Goal: Complete application form

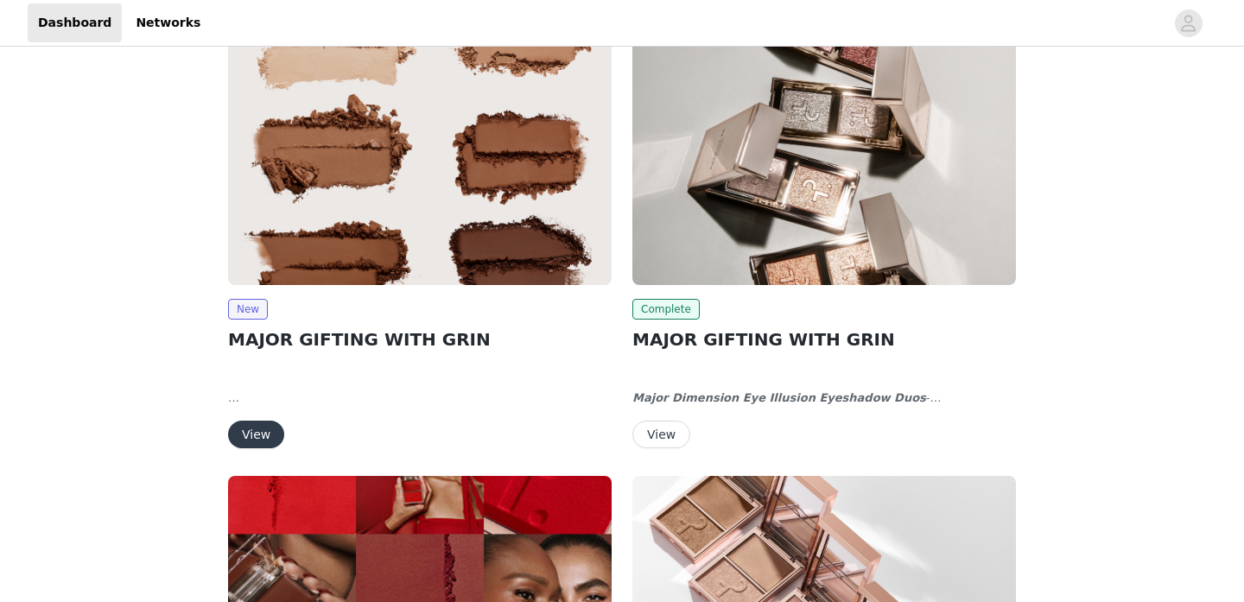
scroll to position [25, 0]
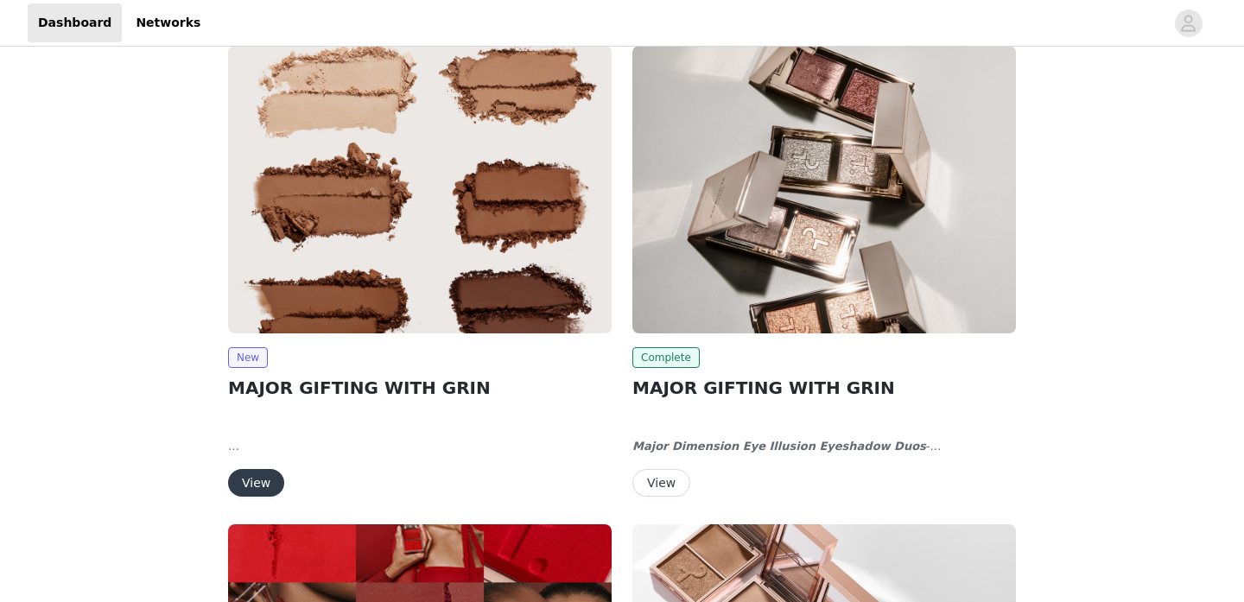
click at [505, 251] on img at bounding box center [419, 190] width 383 height 288
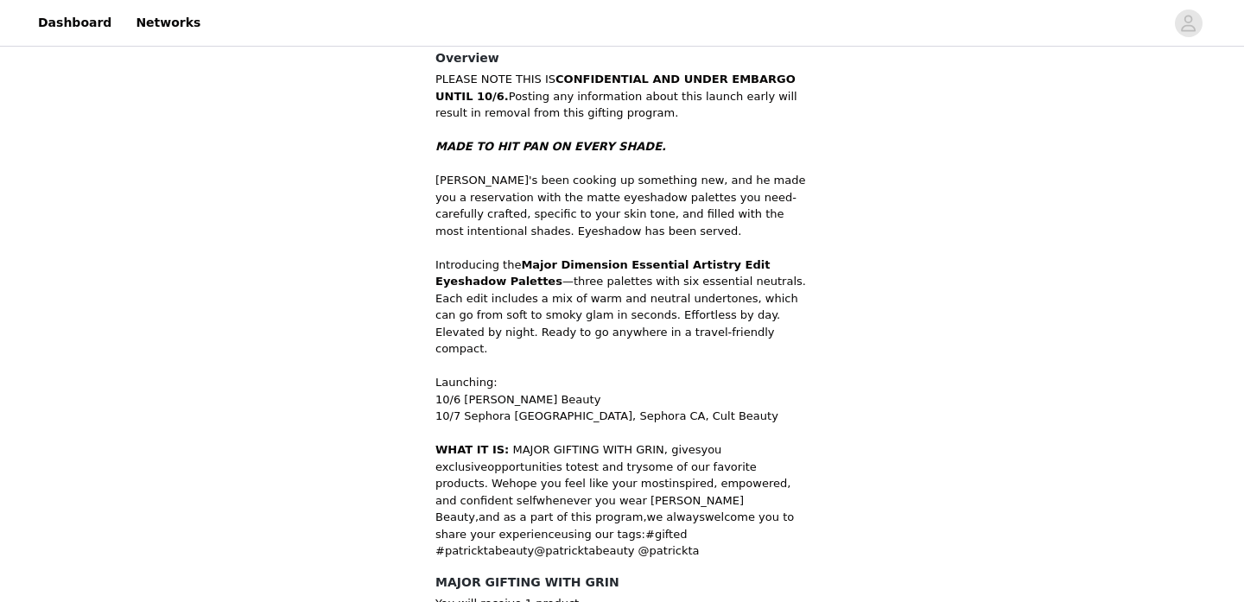
scroll to position [620, 0]
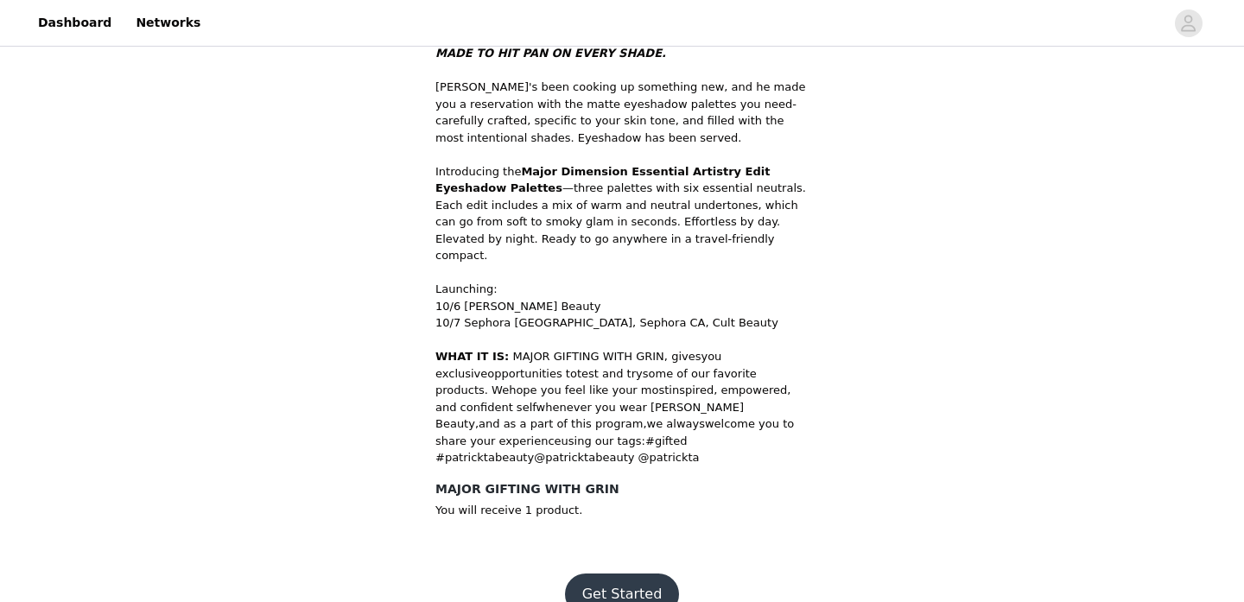
click at [620, 573] on button "Get Started" at bounding box center [622, 593] width 115 height 41
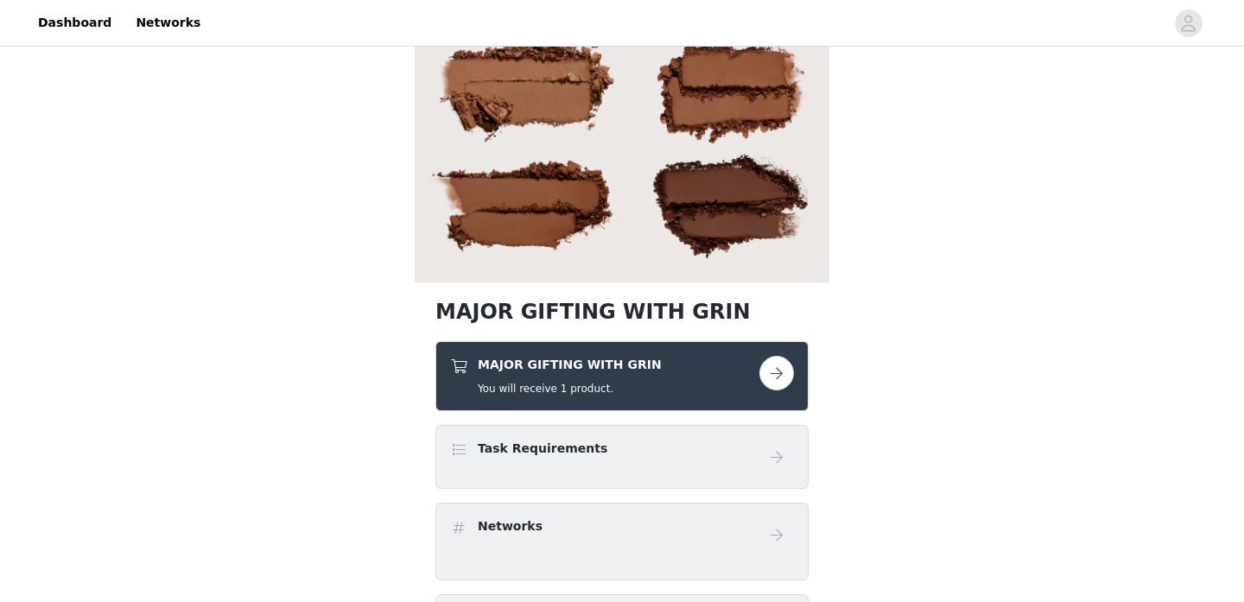
scroll to position [320, 0]
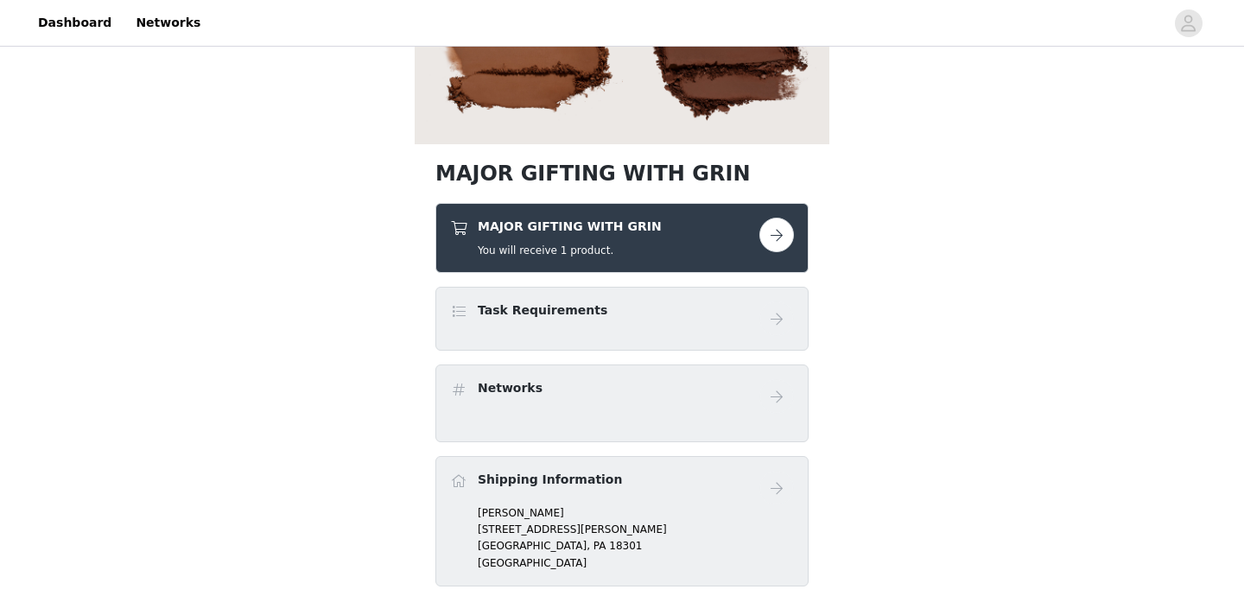
click at [725, 243] on div "MAJOR GIFTING WITH GRIN You will receive 1 product." at bounding box center [604, 238] width 309 height 41
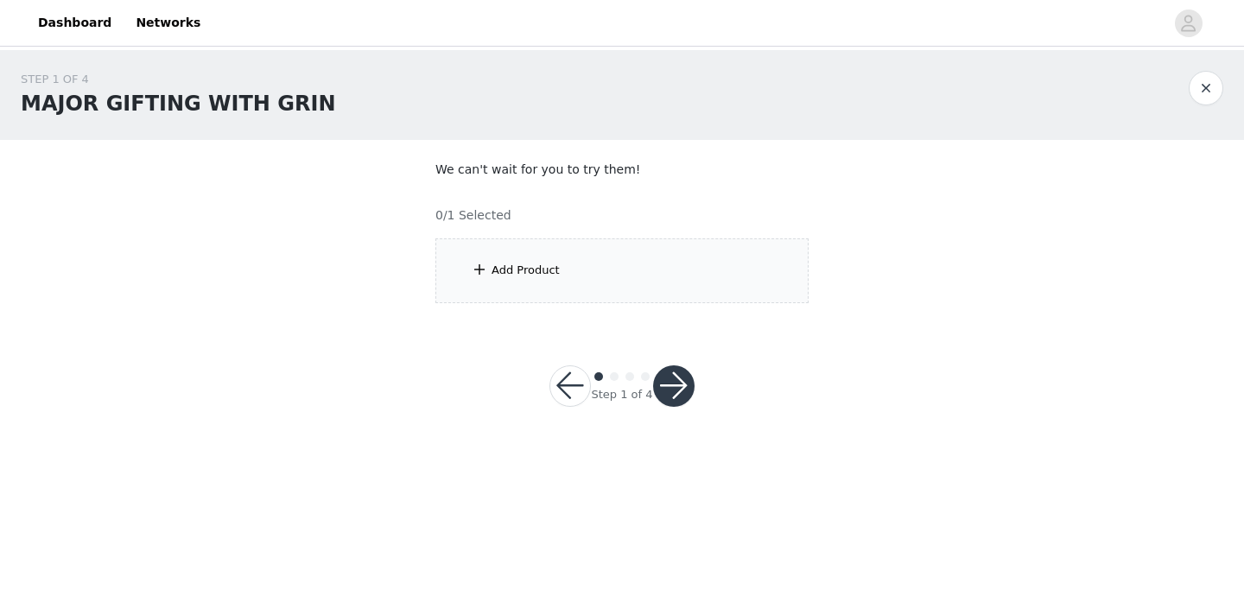
click at [747, 274] on div "Add Product" at bounding box center [621, 270] width 373 height 65
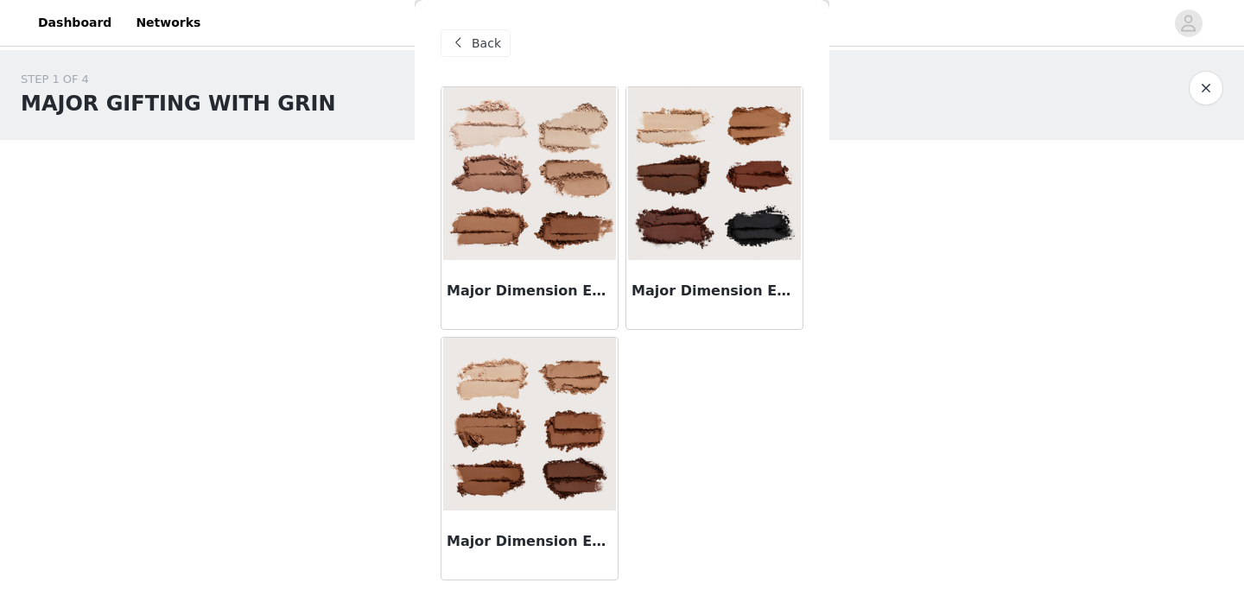
click at [718, 301] on h3 "Major Dimension Essential Artistry Edit Eyeshadow Palette - Deep" at bounding box center [714, 291] width 166 height 21
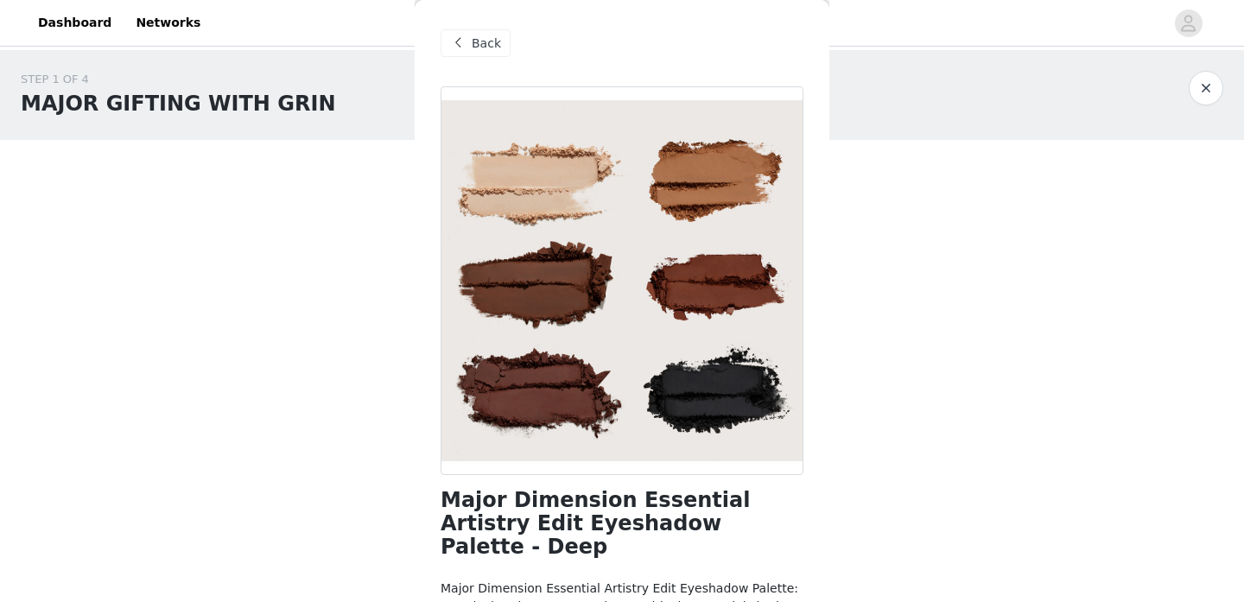
click at [485, 46] on span "Back" at bounding box center [486, 44] width 29 height 18
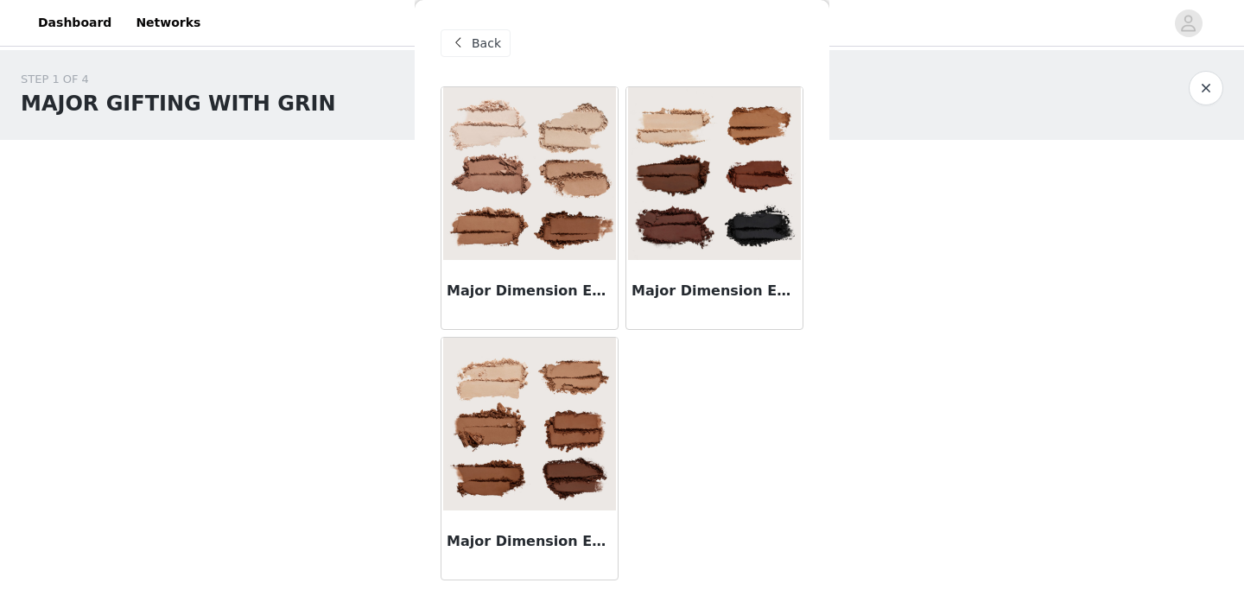
click at [531, 393] on img at bounding box center [529, 424] width 173 height 173
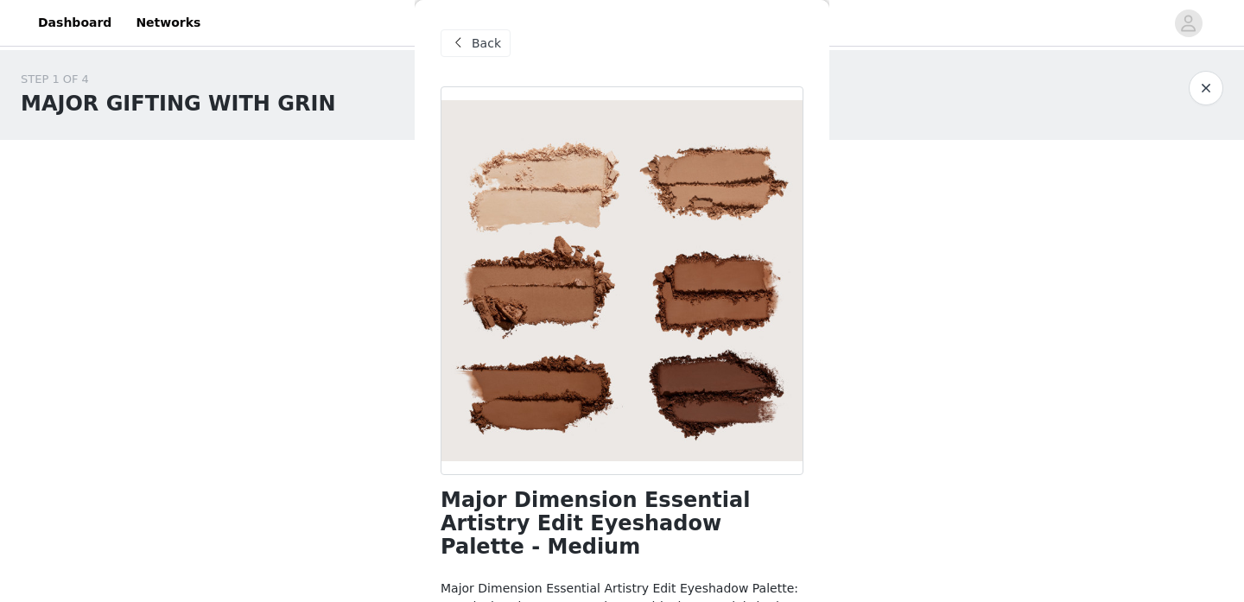
click at [474, 51] on span "Back" at bounding box center [486, 44] width 29 height 18
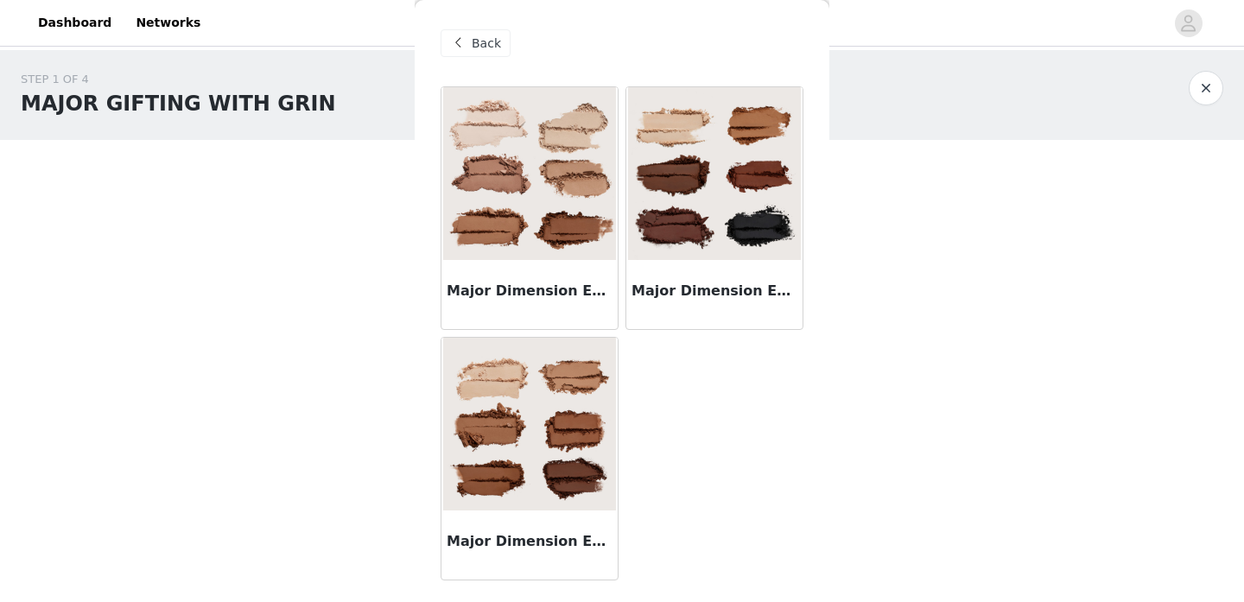
click at [512, 153] on img at bounding box center [529, 173] width 173 height 173
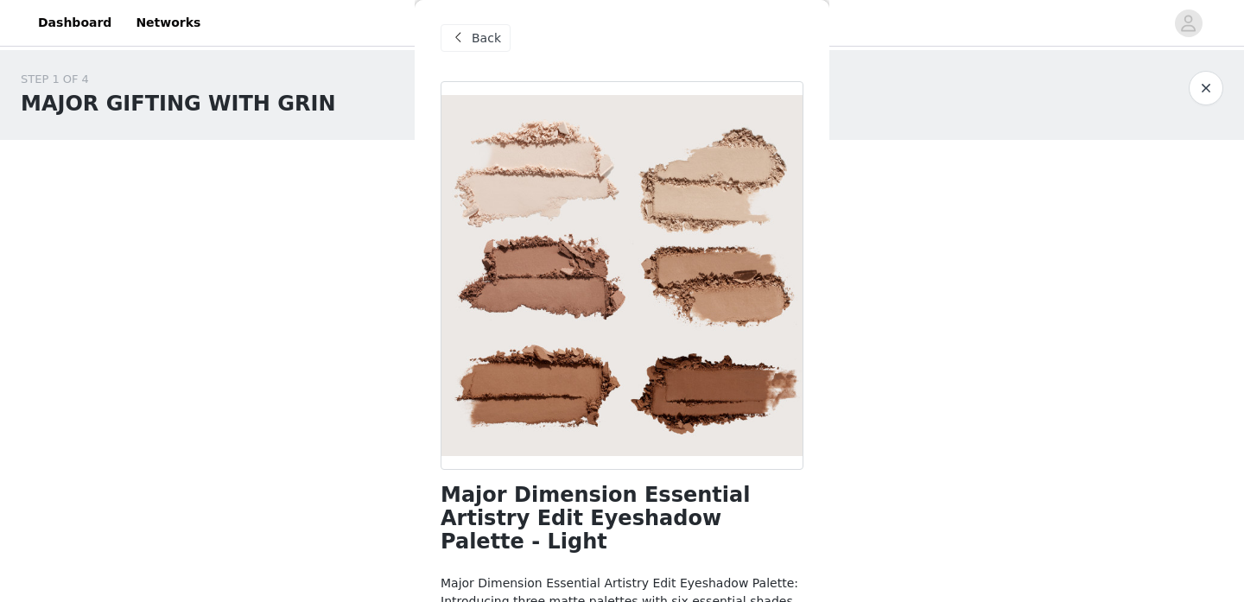
scroll to position [4, 0]
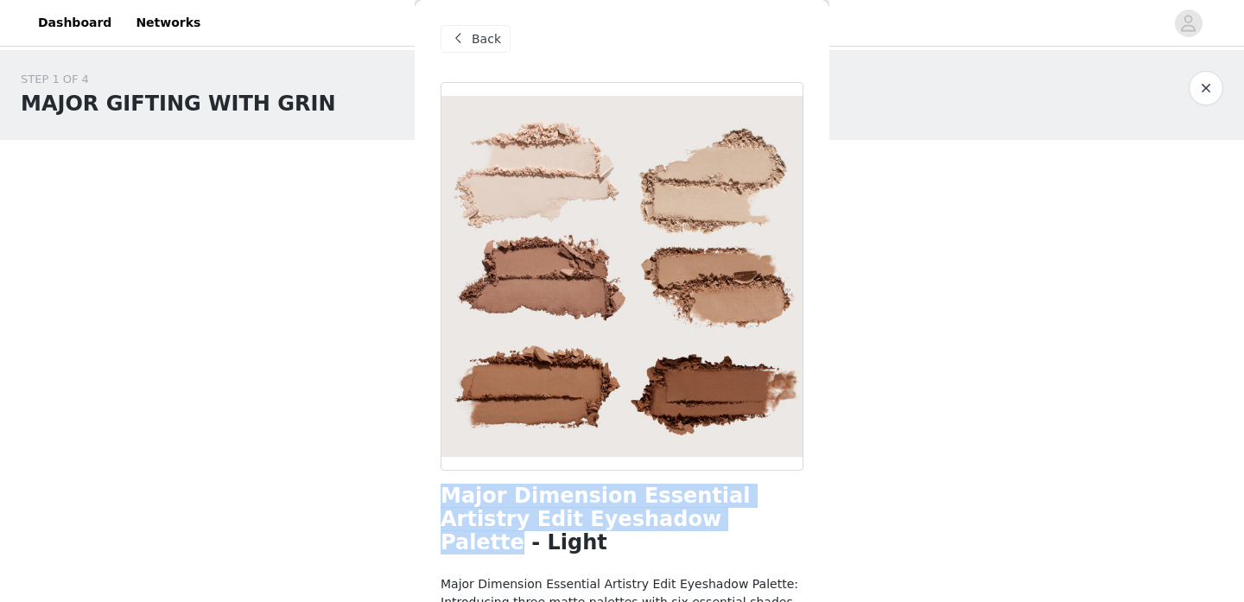
drag, startPoint x: 659, startPoint y: 525, endPoint x: 440, endPoint y: 492, distance: 221.8
click at [440, 492] on div "Back Major Dimension Essential Artistry Edit Eyeshadow Palette - Light Major Di…" at bounding box center [622, 301] width 415 height 602
copy h1 "Major Dimension Essential Artistry Edit Eyeshadow Palette"
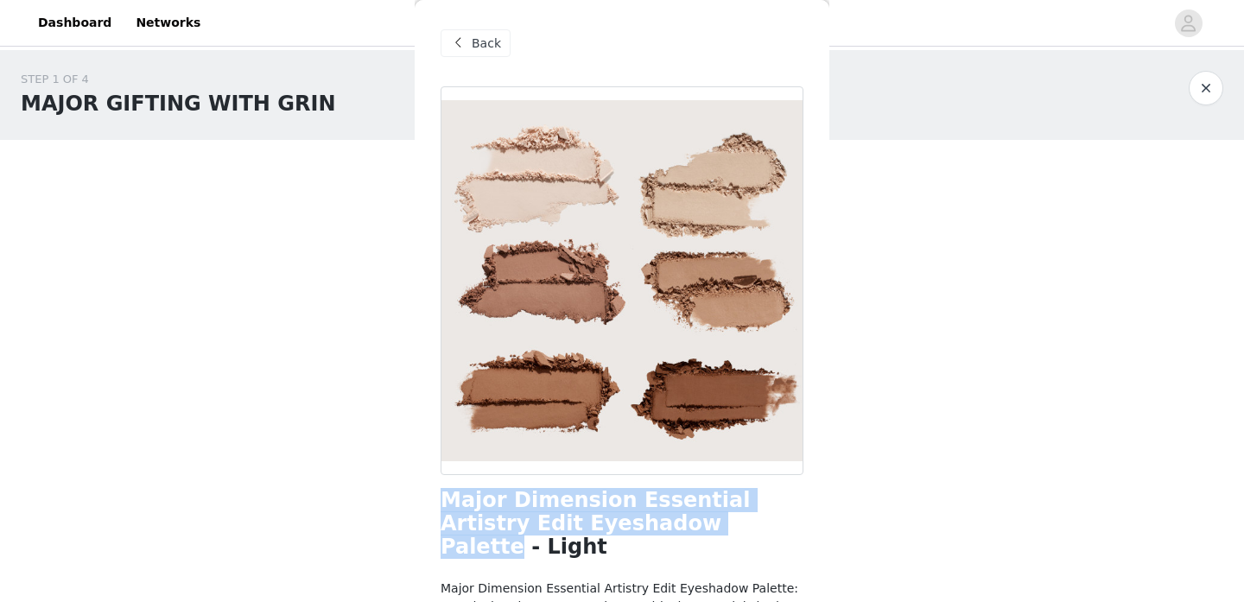
click at [466, 40] on span at bounding box center [457, 43] width 21 height 21
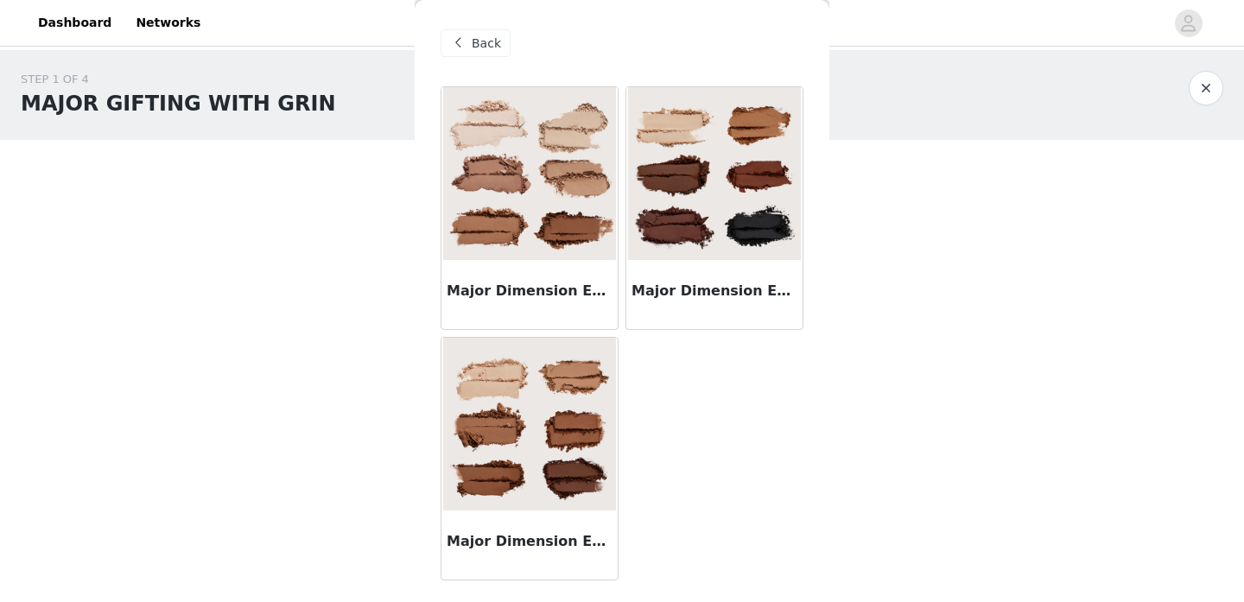
click at [466, 40] on span at bounding box center [457, 43] width 21 height 21
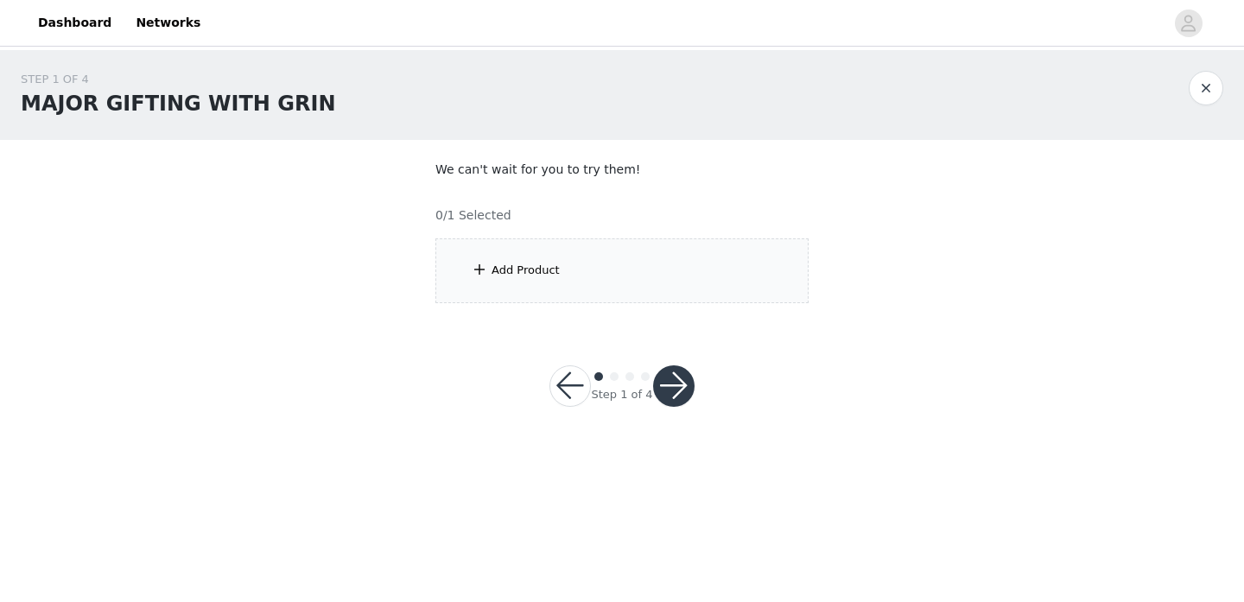
click at [567, 378] on button "button" at bounding box center [569, 385] width 41 height 41
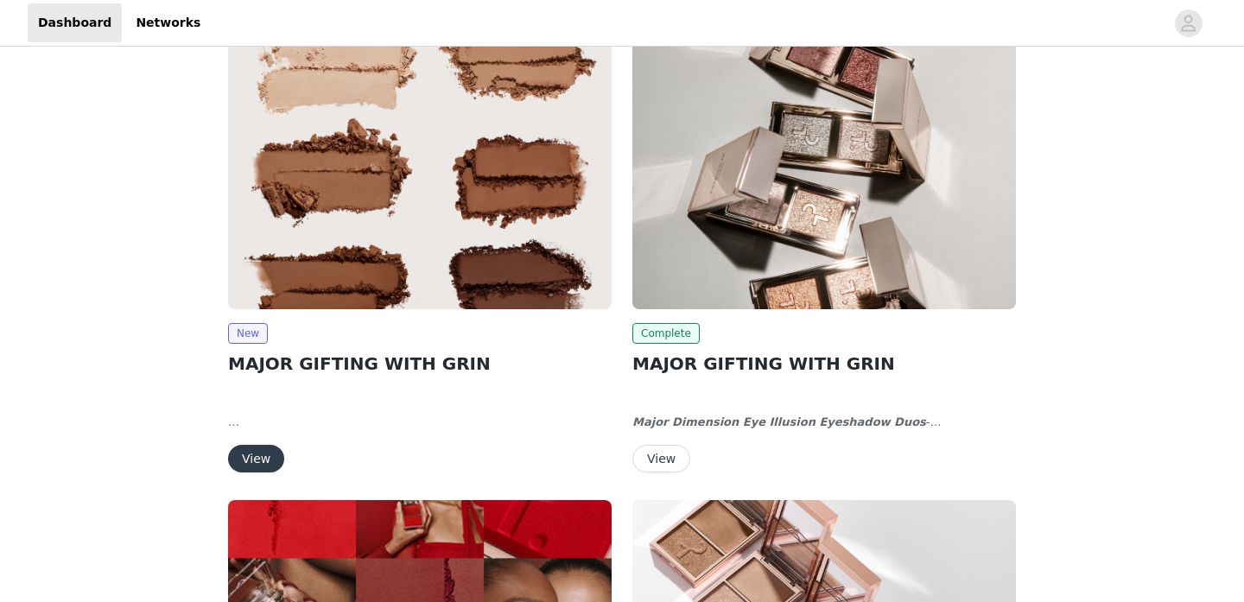
scroll to position [50, 0]
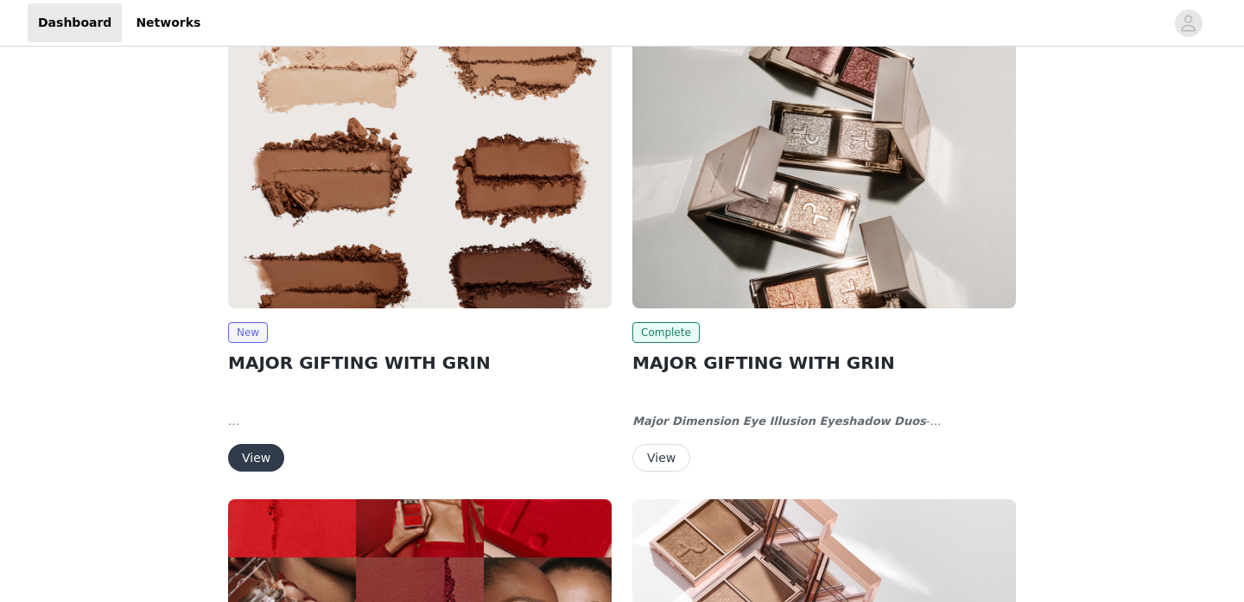
click at [485, 268] on img at bounding box center [419, 165] width 383 height 288
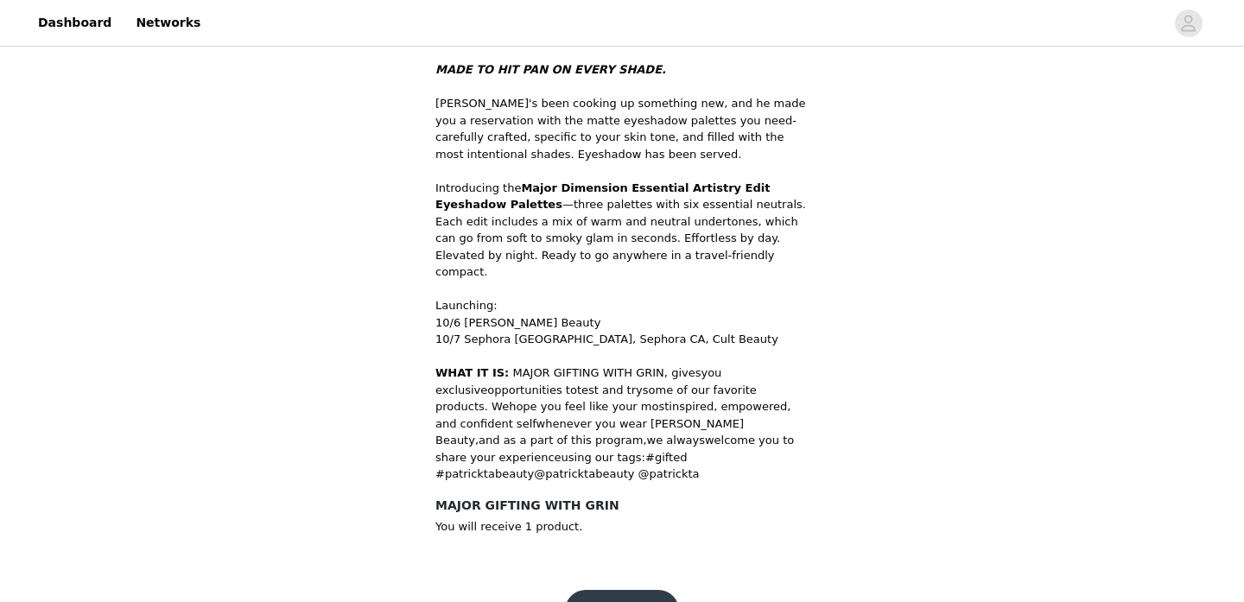
scroll to position [601, 0]
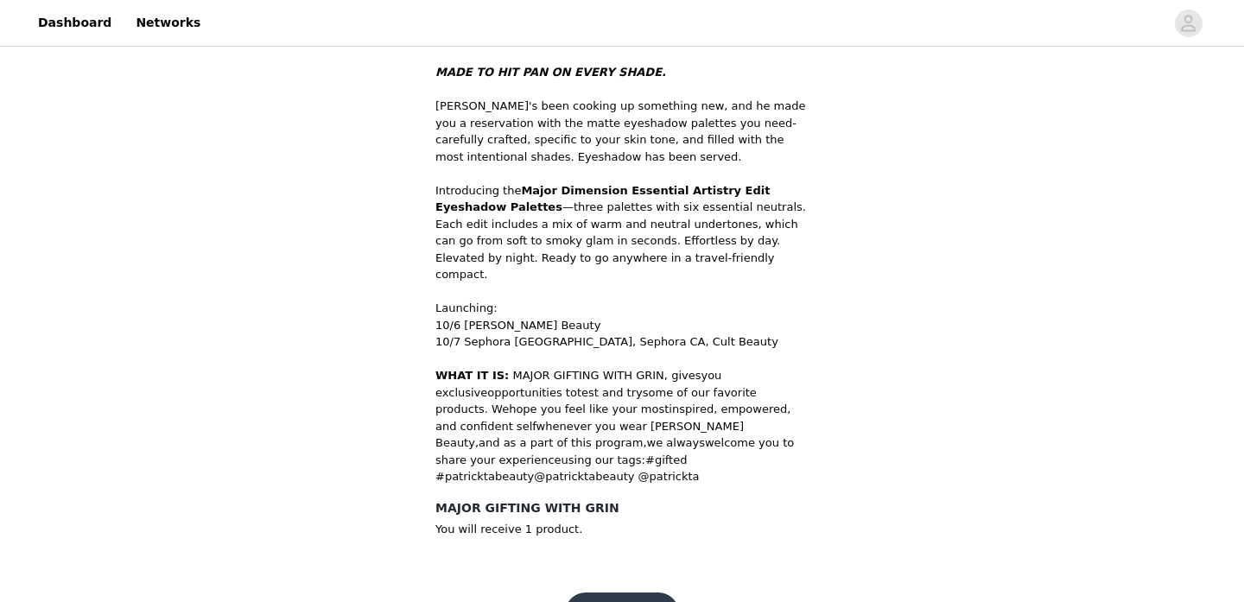
click at [619, 592] on button "Get Started" at bounding box center [622, 612] width 115 height 41
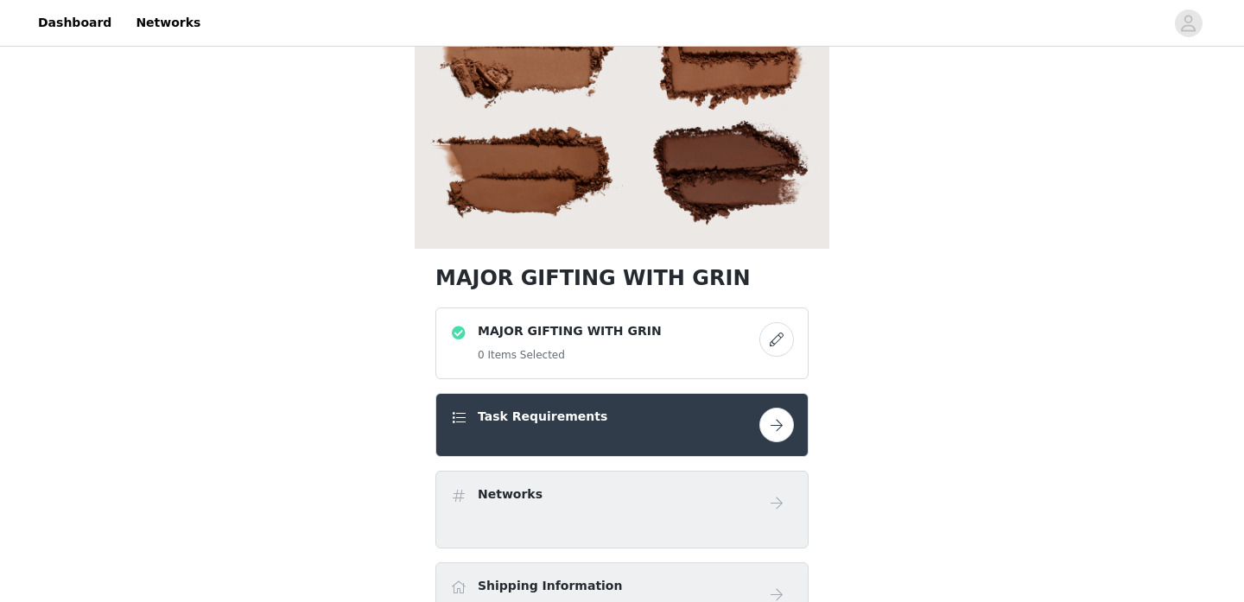
scroll to position [218, 0]
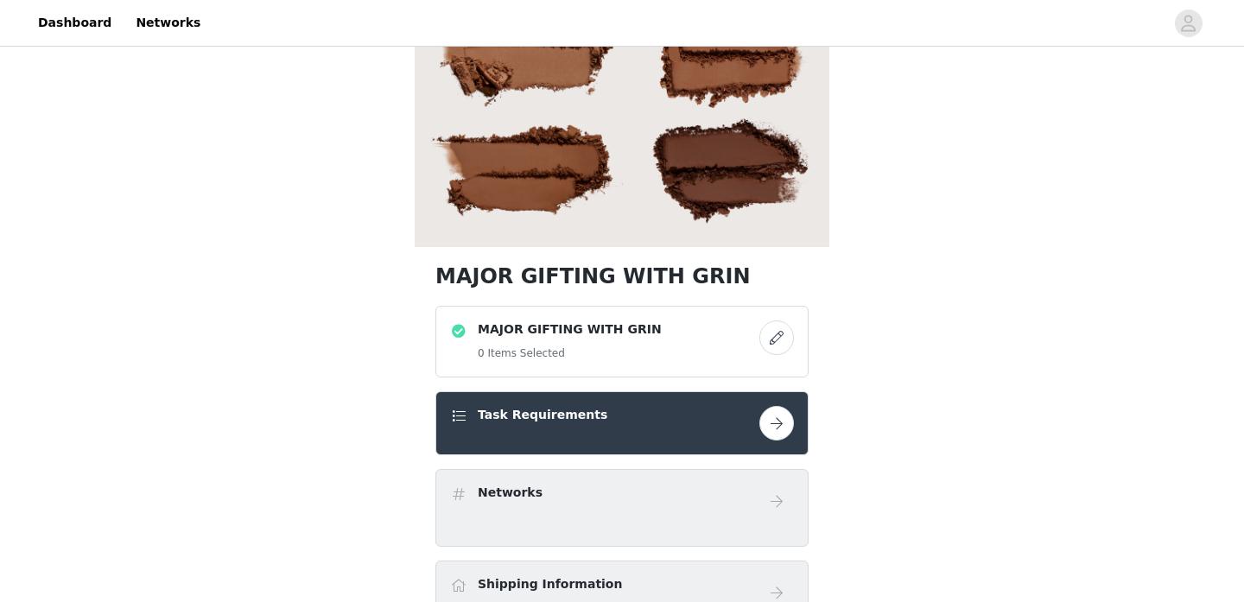
click at [772, 415] on button "button" at bounding box center [776, 423] width 35 height 35
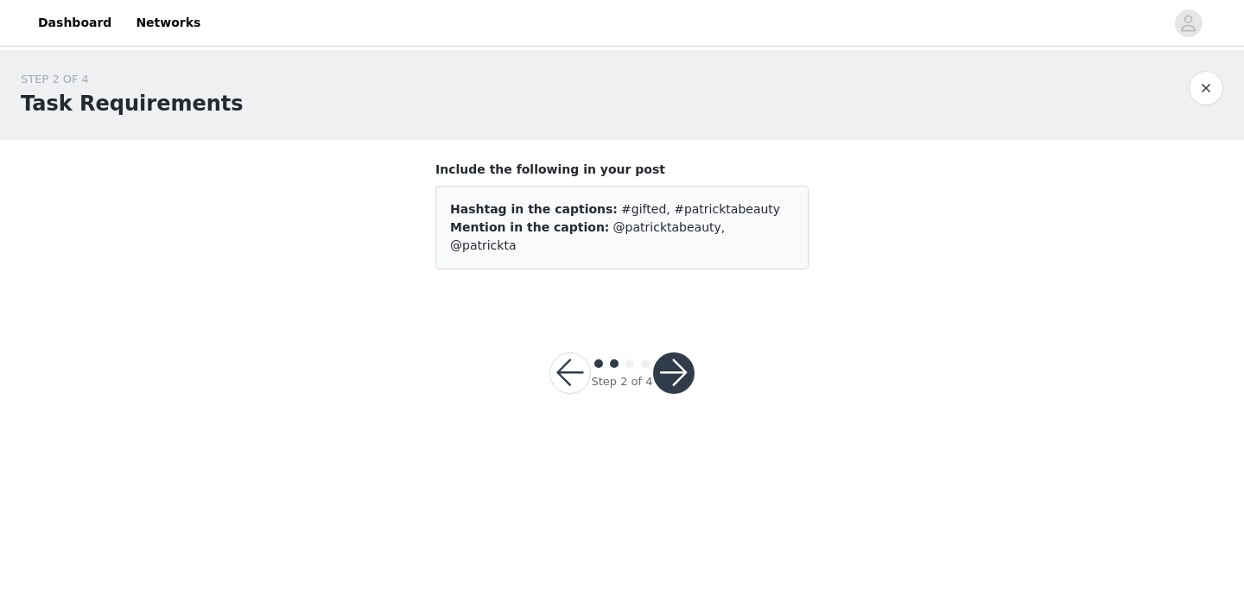
click at [586, 353] on button "button" at bounding box center [569, 372] width 41 height 41
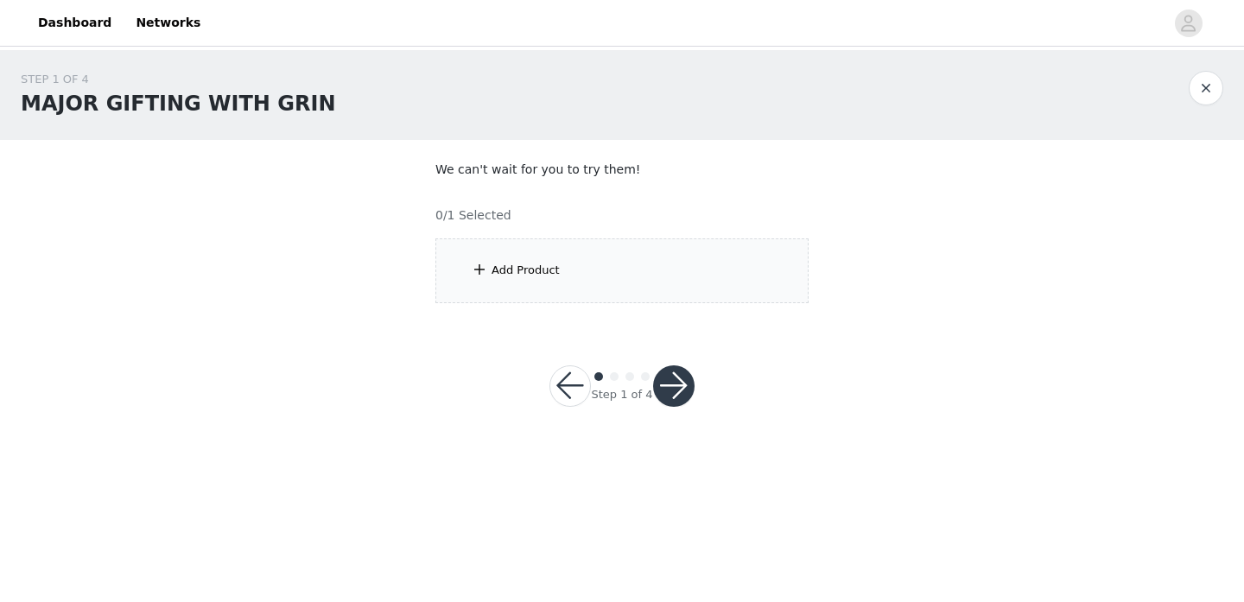
click at [623, 282] on div "Add Product" at bounding box center [621, 270] width 373 height 65
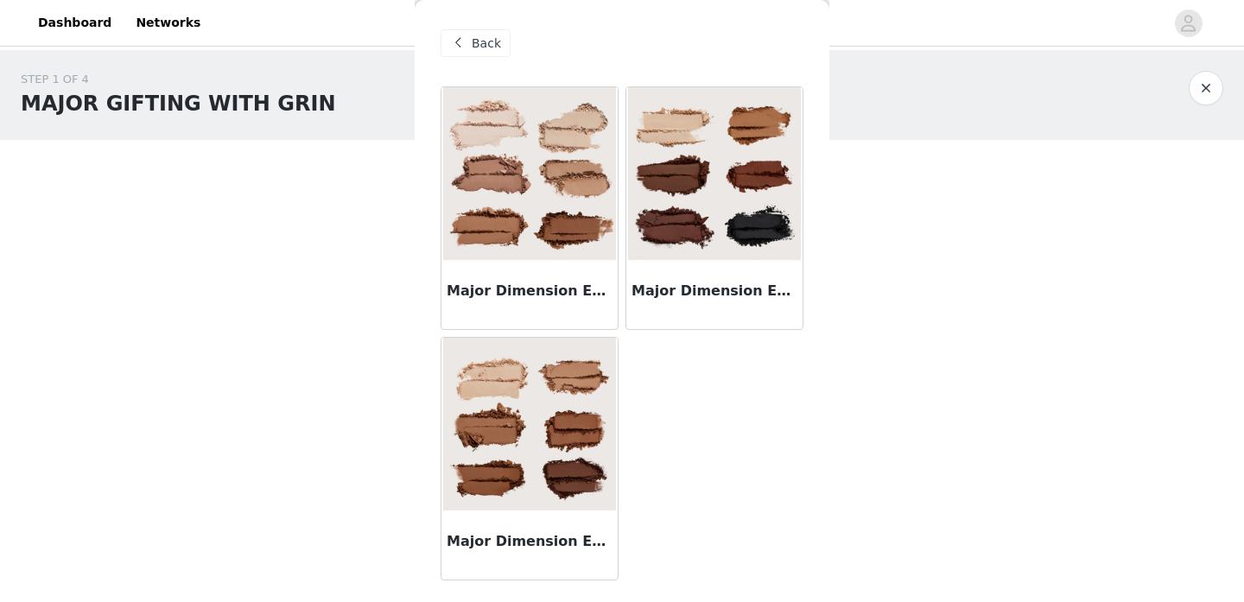
click at [588, 412] on img at bounding box center [529, 424] width 173 height 173
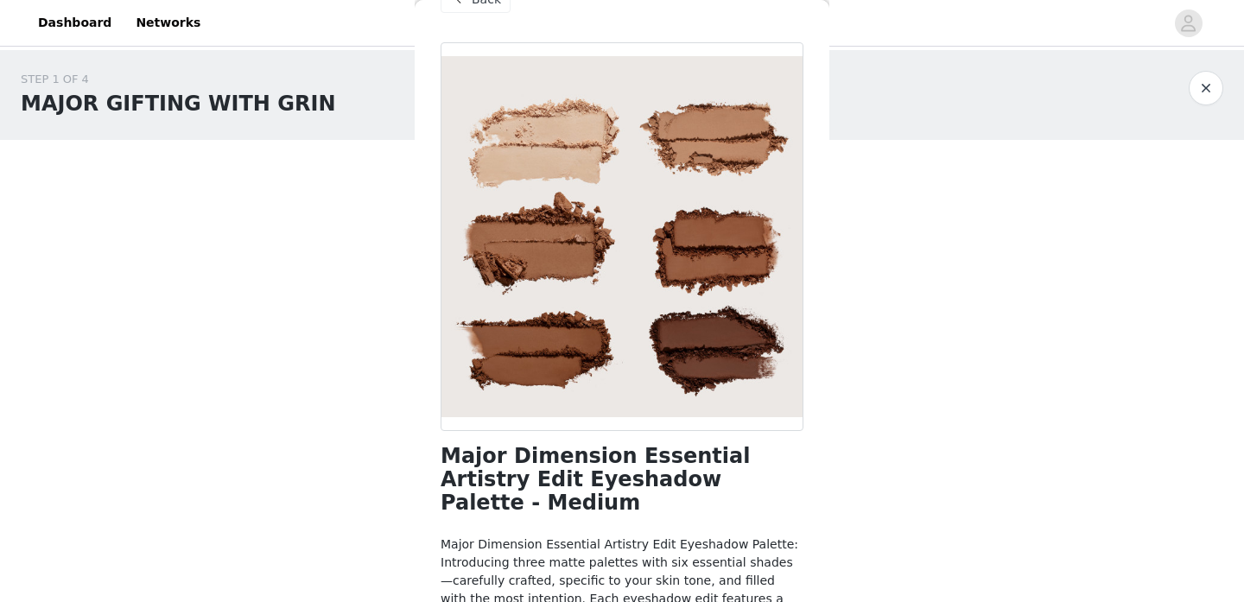
scroll to position [24, 0]
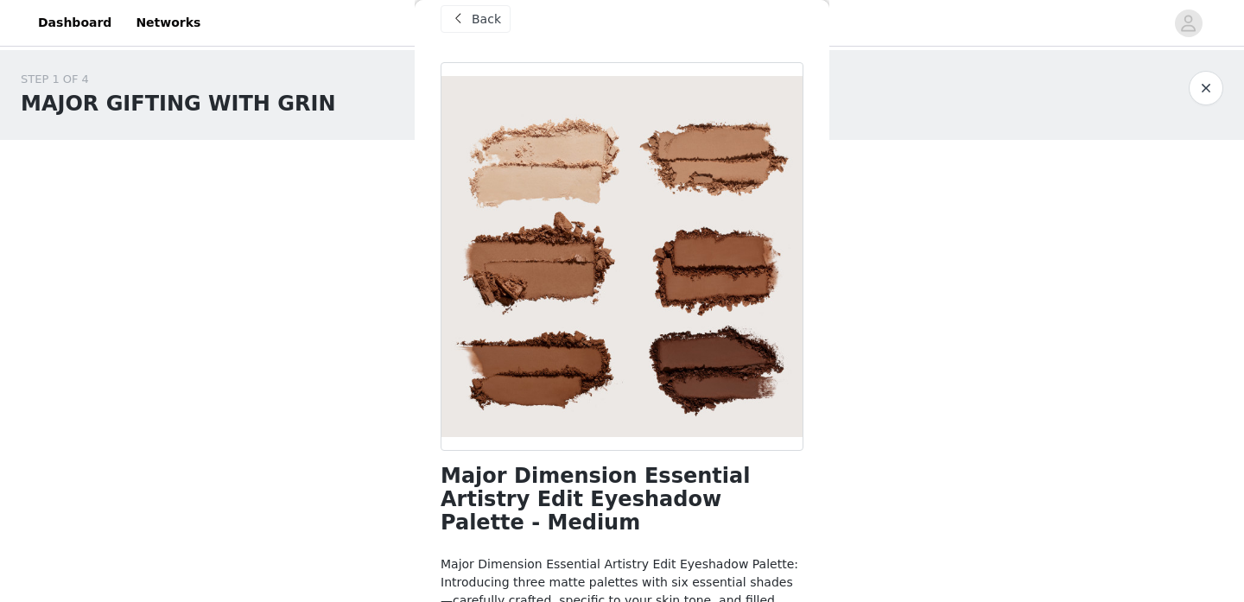
click at [488, 13] on span "Back" at bounding box center [486, 19] width 29 height 18
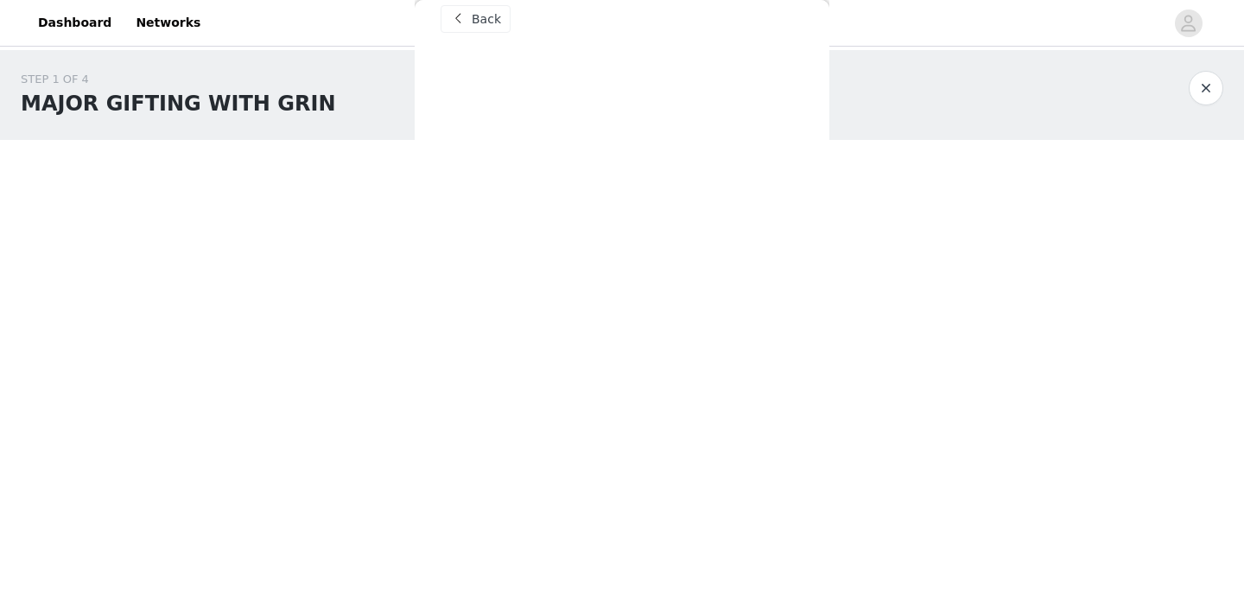
scroll to position [0, 0]
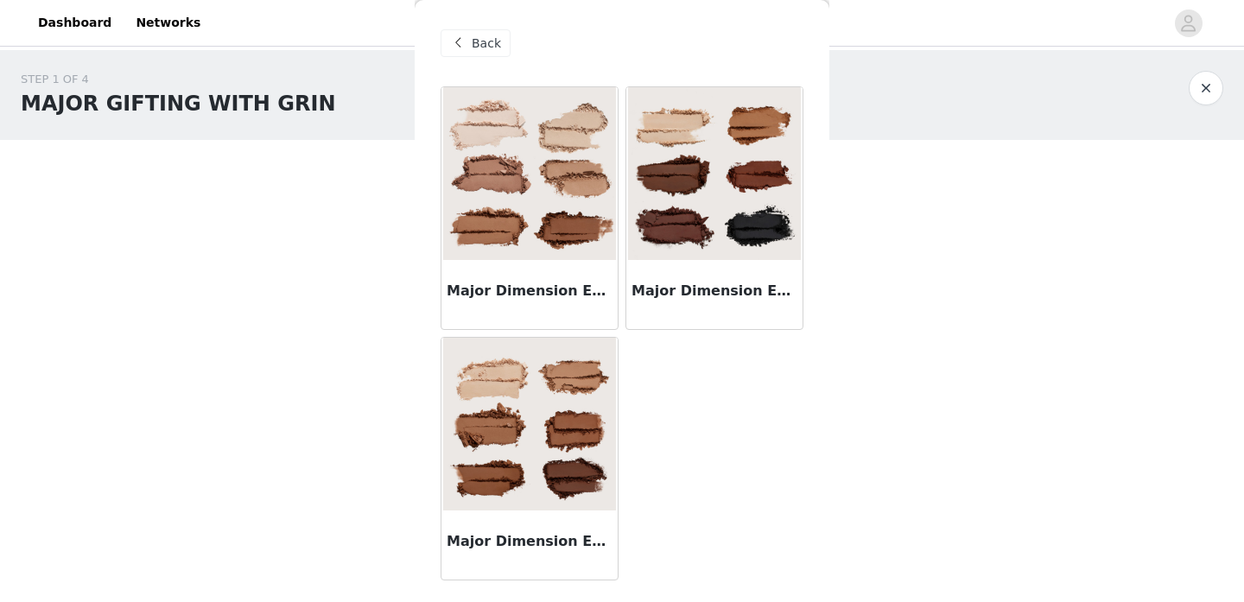
click at [518, 195] on img at bounding box center [529, 173] width 173 height 173
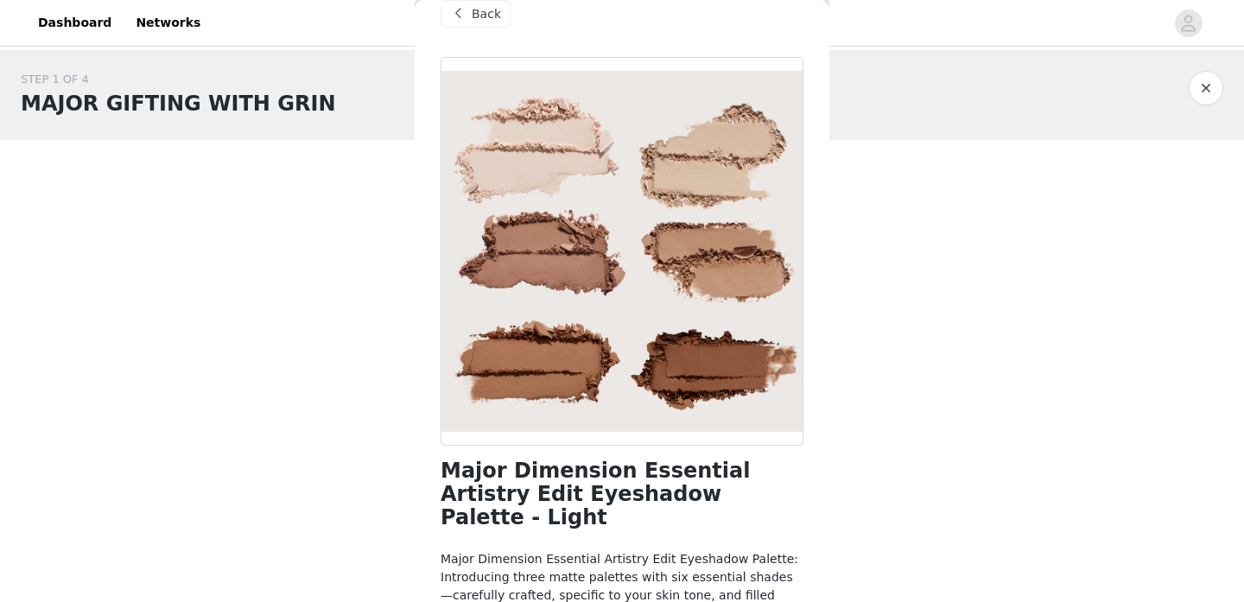
scroll to position [16, 0]
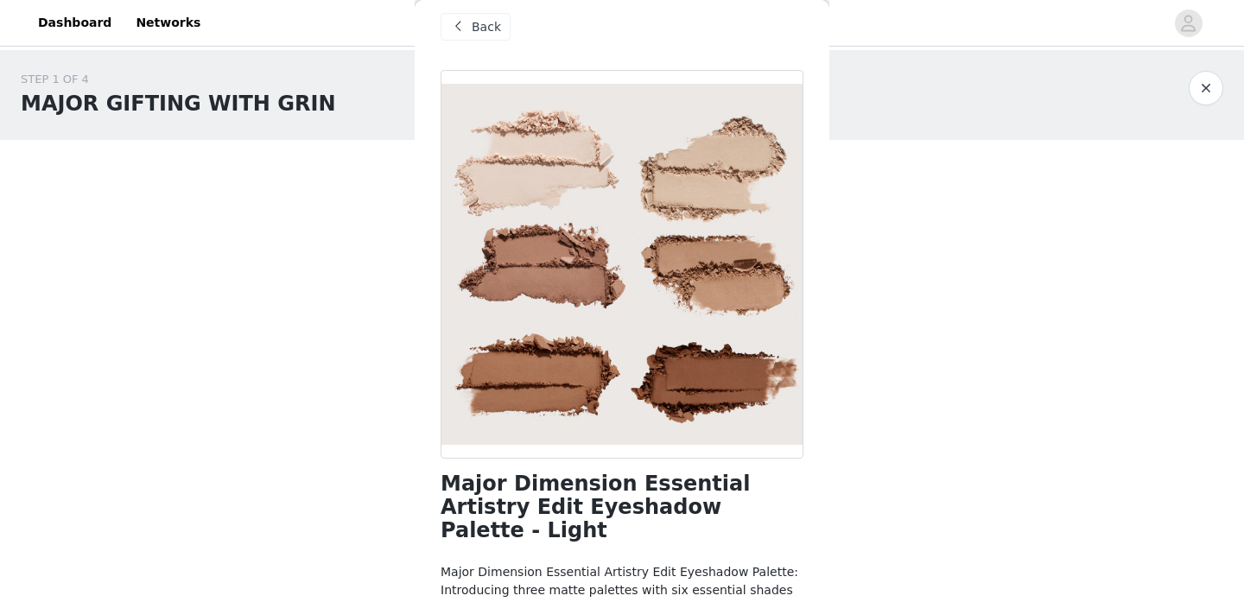
click at [476, 28] on span "Back" at bounding box center [486, 27] width 29 height 18
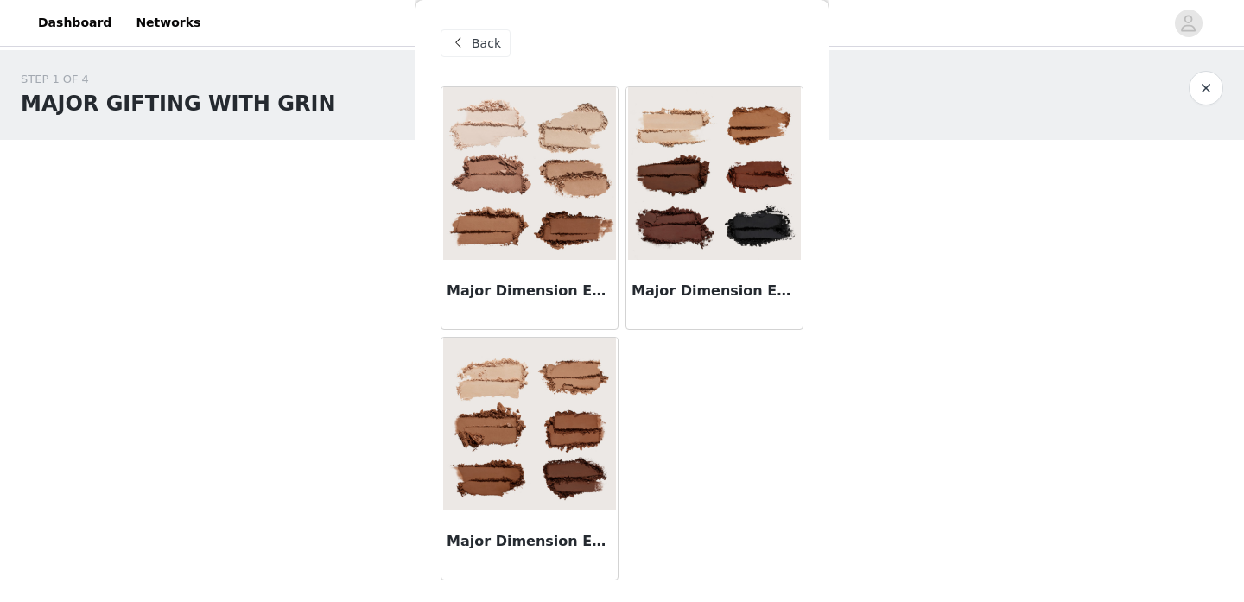
scroll to position [0, 0]
click at [584, 406] on img at bounding box center [529, 424] width 173 height 173
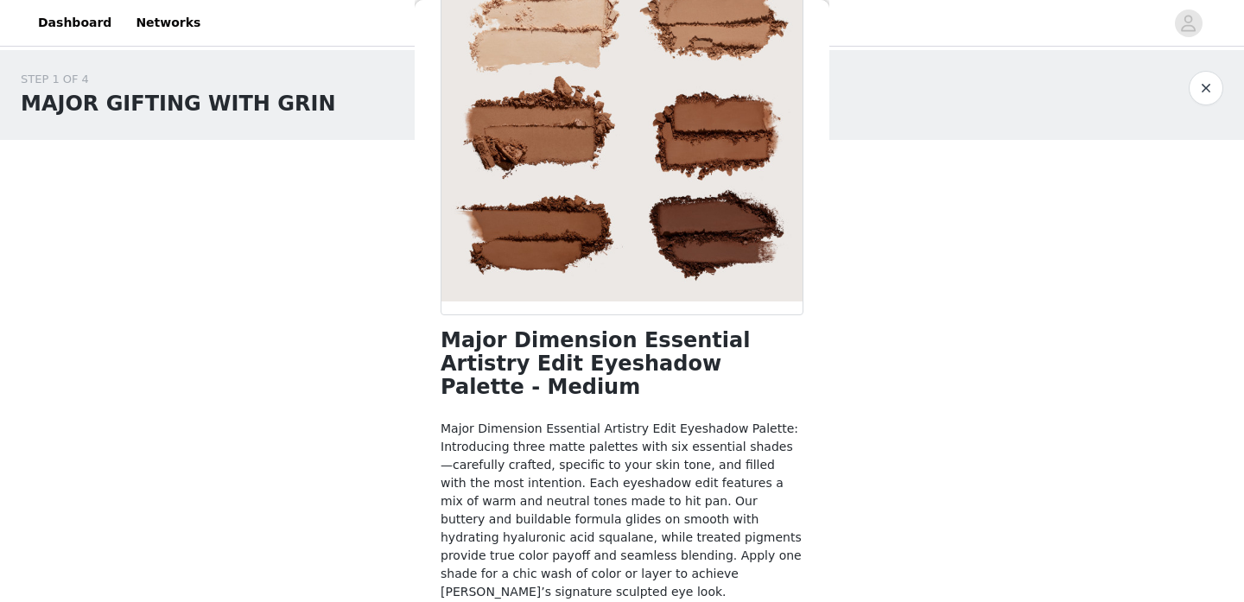
scroll to position [190, 0]
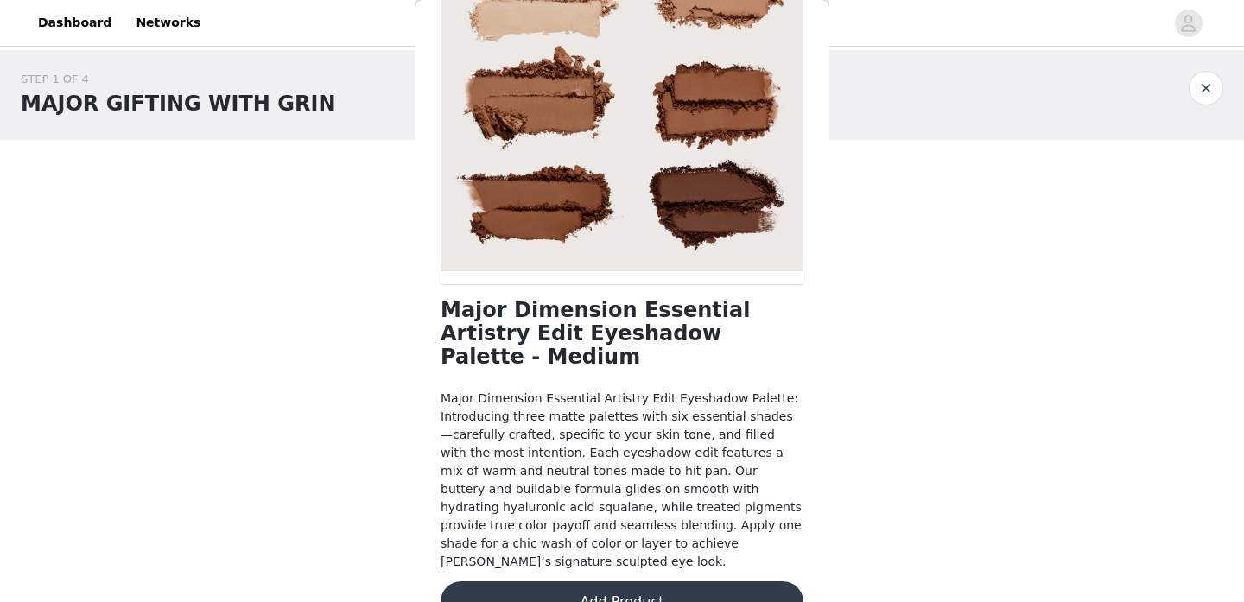
click at [670, 581] on button "Add Product" at bounding box center [621, 601] width 363 height 41
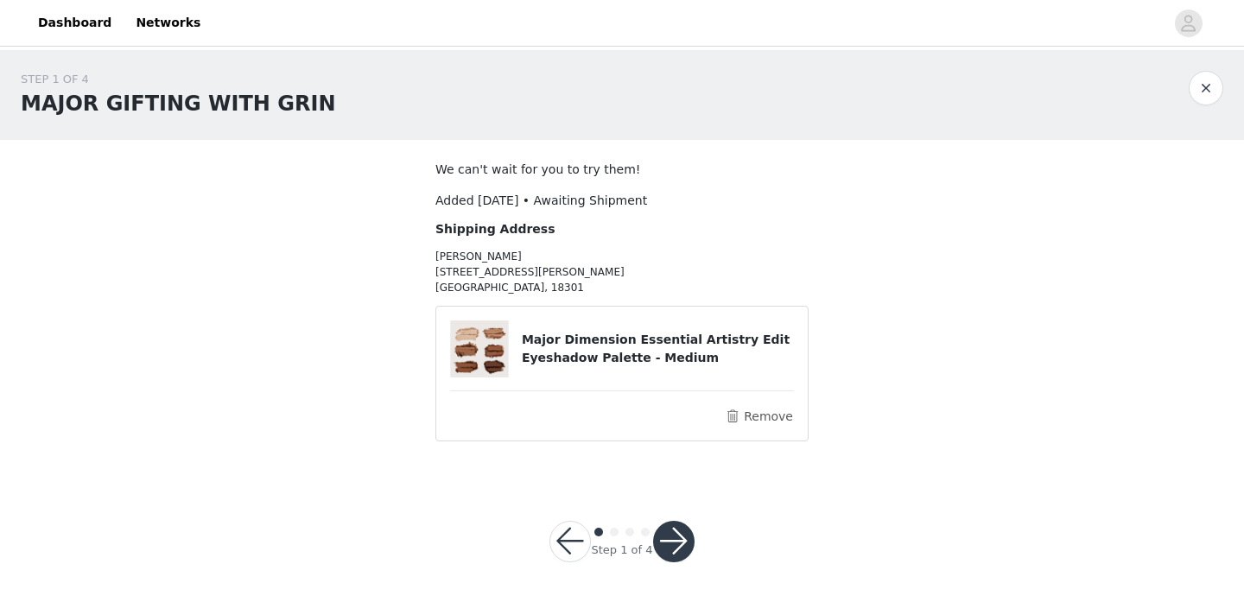
click at [676, 542] on button "button" at bounding box center [673, 541] width 41 height 41
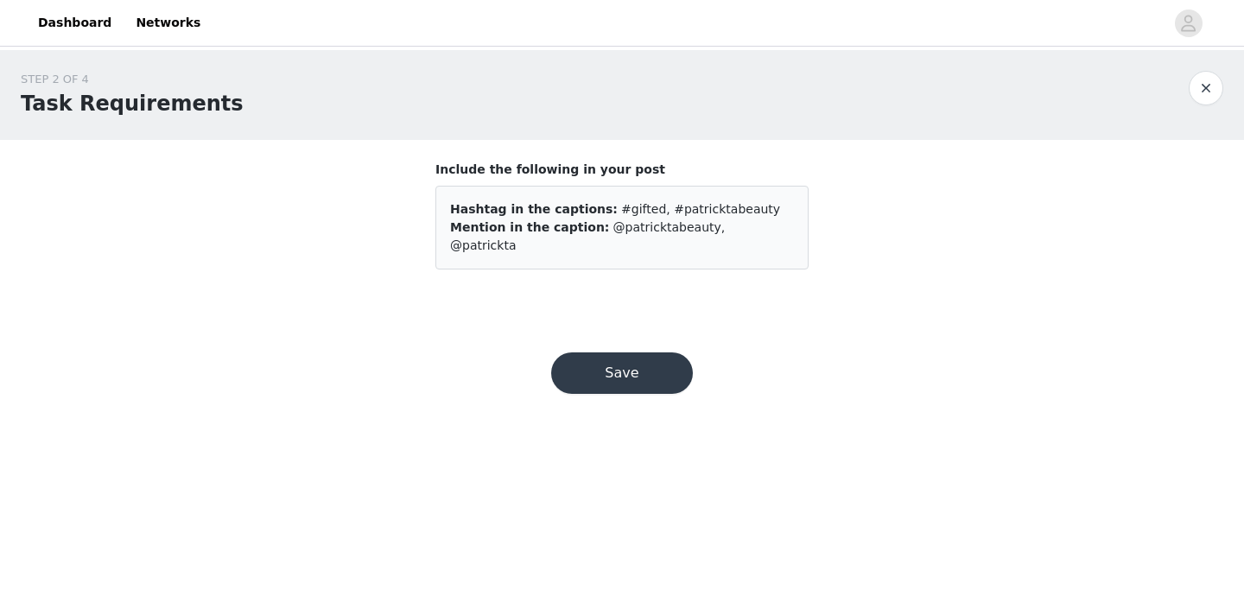
click at [656, 365] on button "Save" at bounding box center [622, 372] width 142 height 41
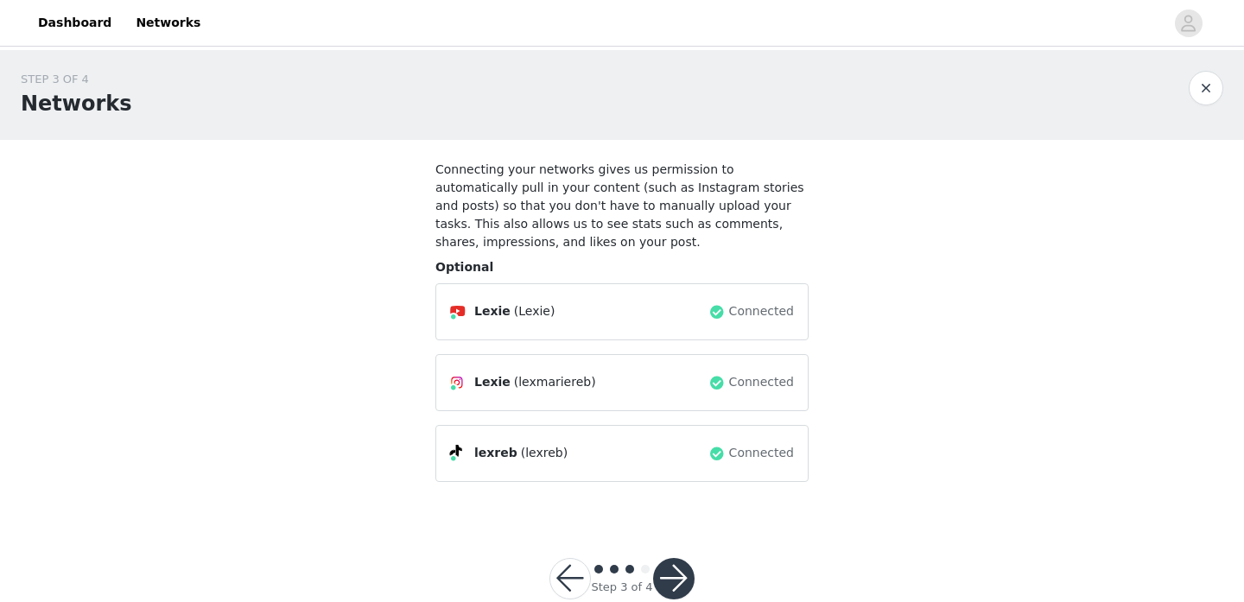
scroll to position [38, 0]
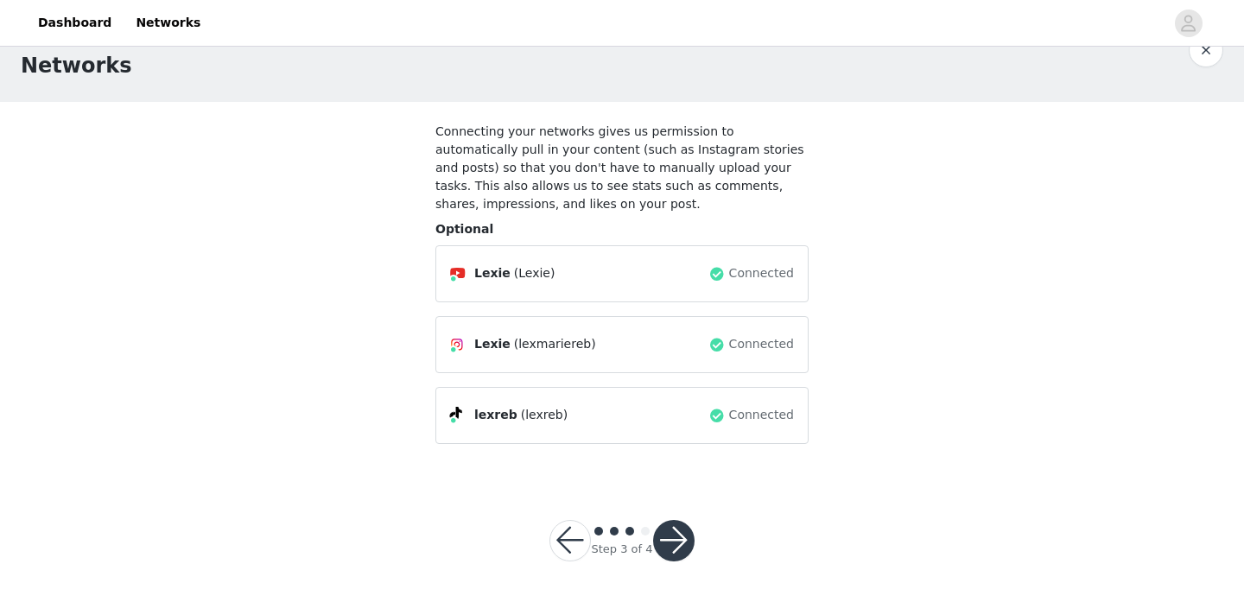
click at [675, 517] on div "Step 3 of 4" at bounding box center [622, 540] width 187 height 83
click at [675, 539] on button "button" at bounding box center [673, 540] width 41 height 41
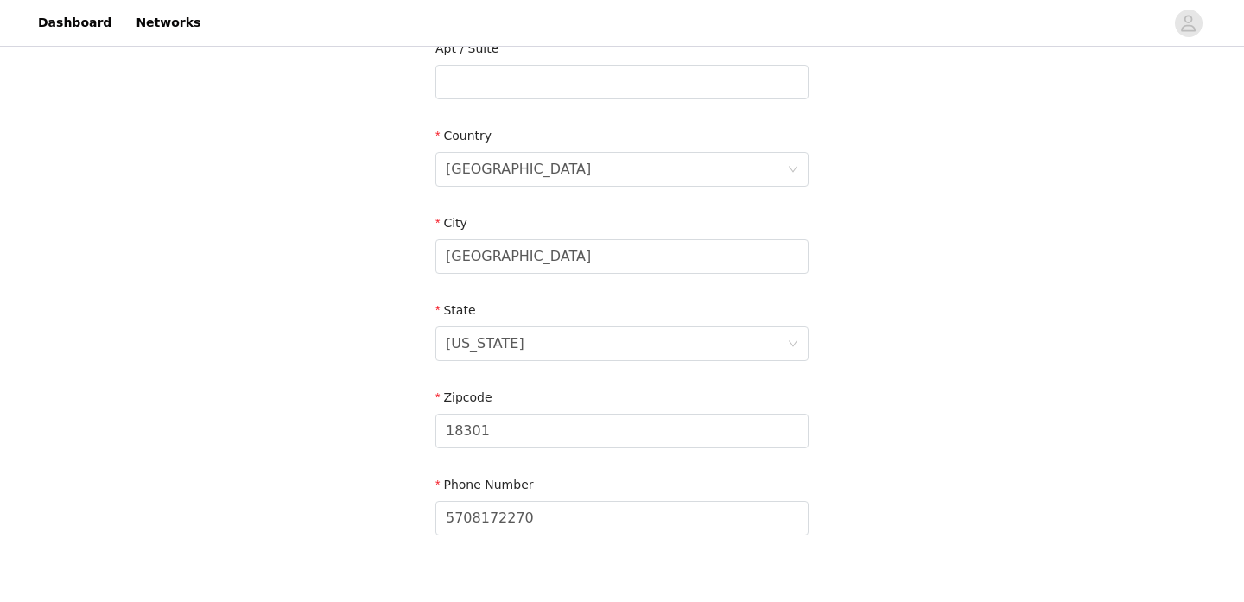
scroll to position [575, 0]
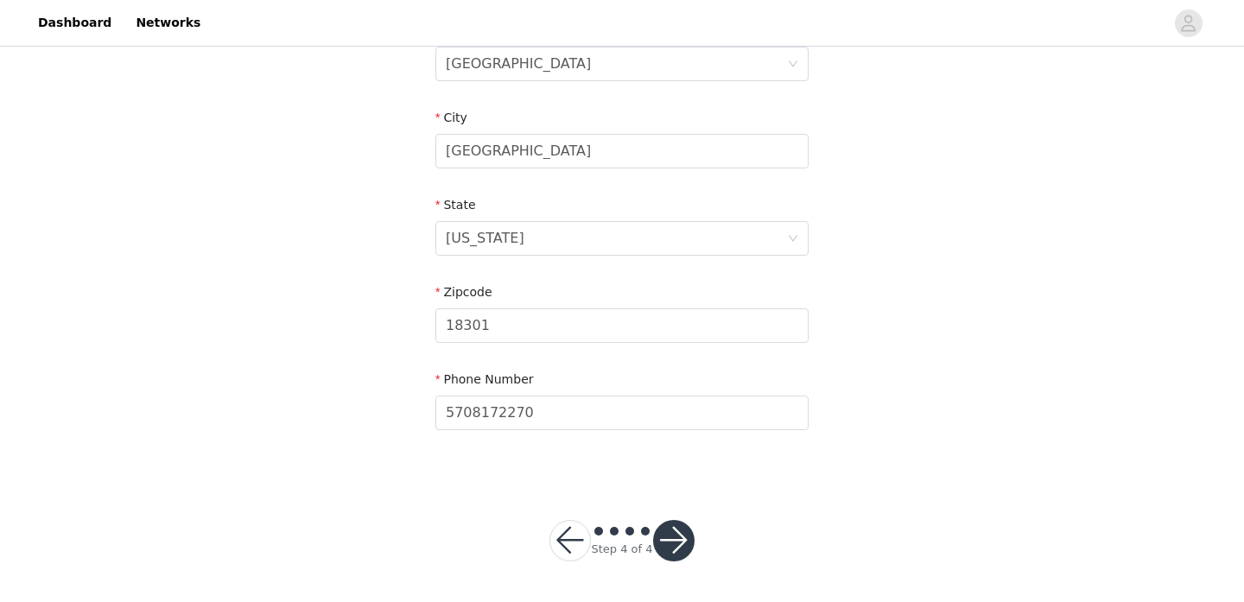
click at [679, 523] on button "button" at bounding box center [673, 540] width 41 height 41
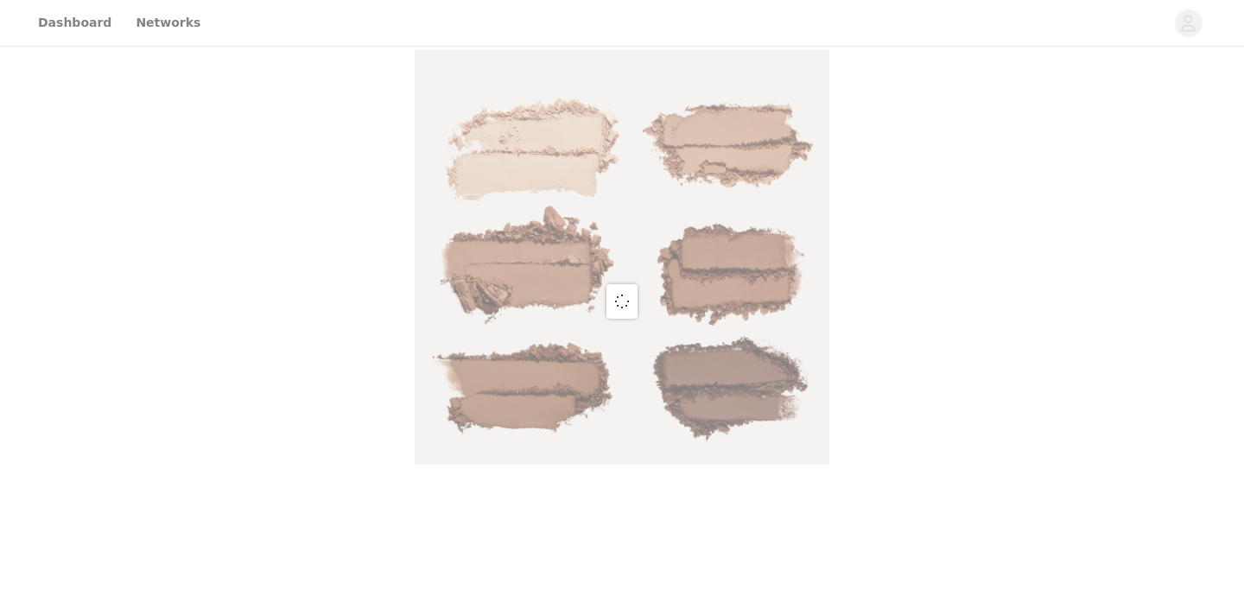
click at [675, 540] on div at bounding box center [622, 301] width 1244 height 602
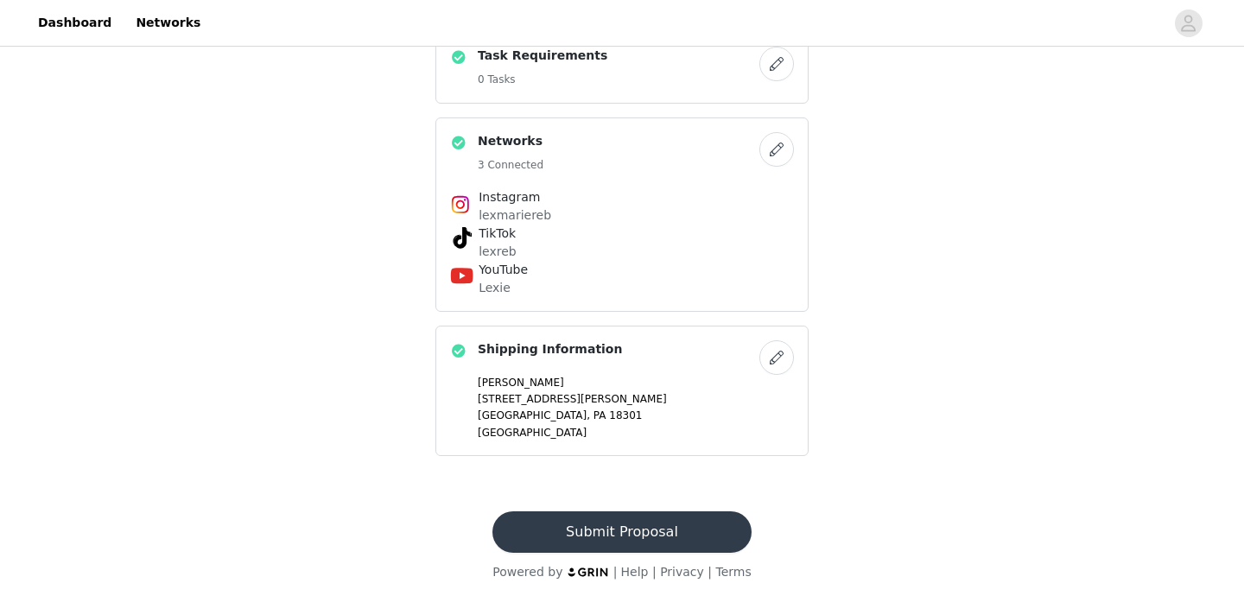
click at [643, 531] on button "Submit Proposal" at bounding box center [621, 531] width 258 height 41
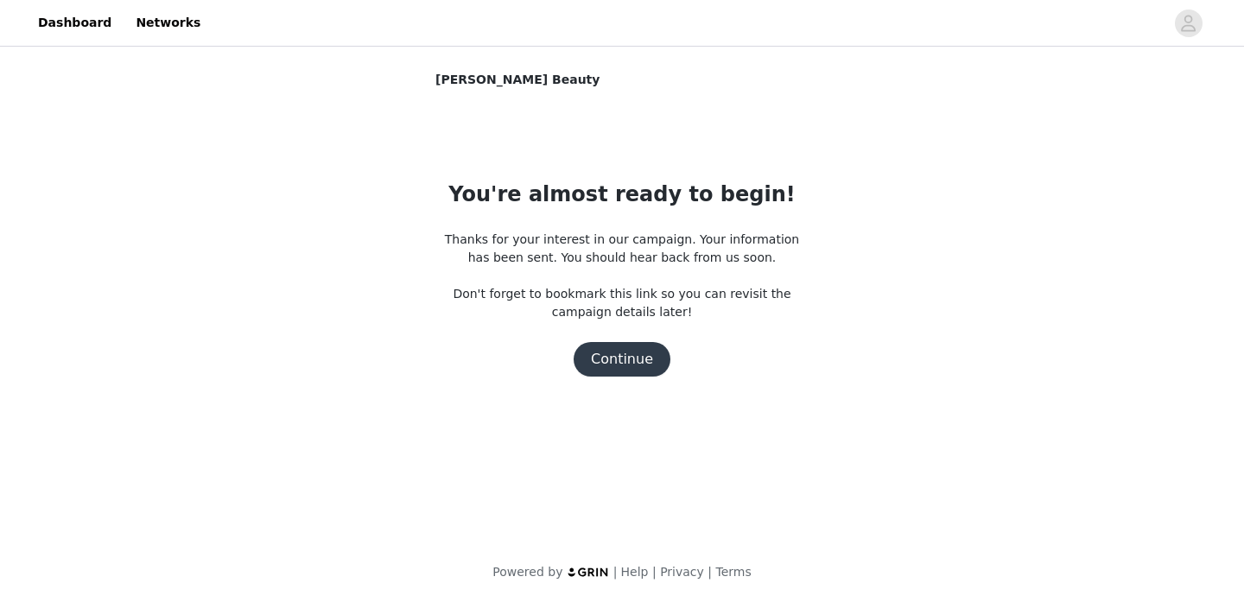
click at [618, 357] on button "Continue" at bounding box center [621, 359] width 97 height 35
